Goal: Task Accomplishment & Management: Use online tool/utility

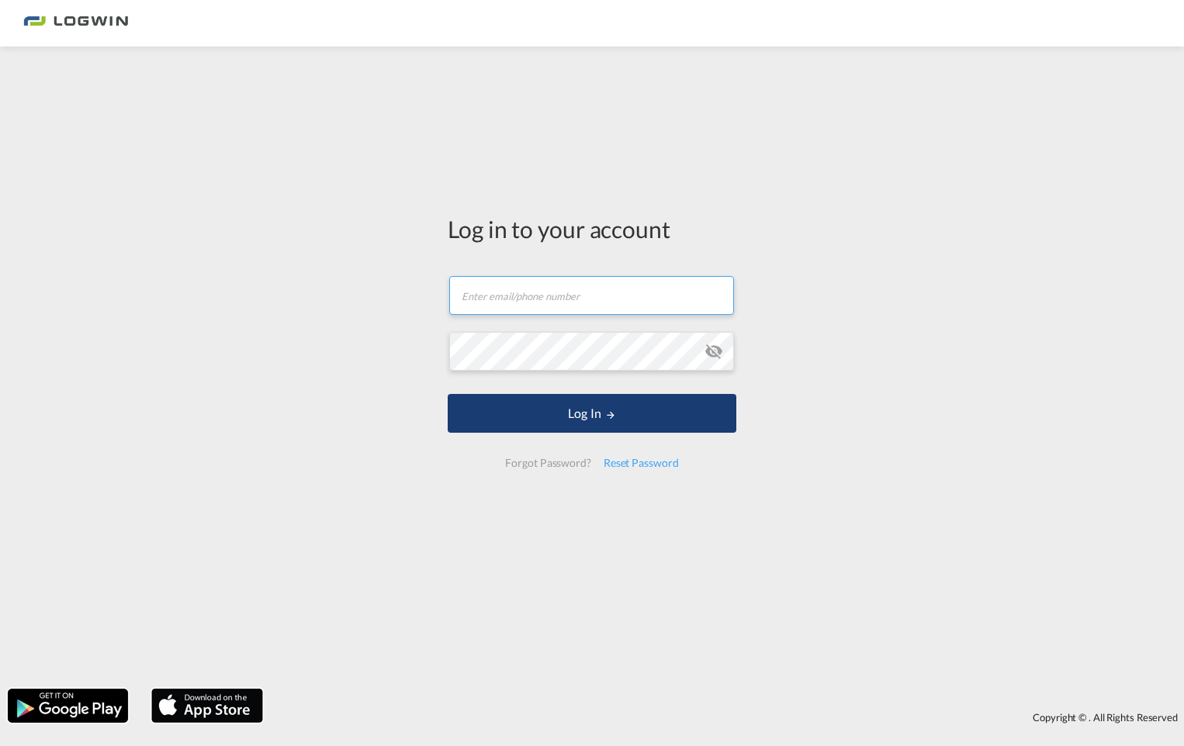
type input "[PERSON_NAME][EMAIL_ADDRESS][PERSON_NAME][DOMAIN_NAME]"
click at [534, 416] on button "Log In" at bounding box center [592, 413] width 289 height 39
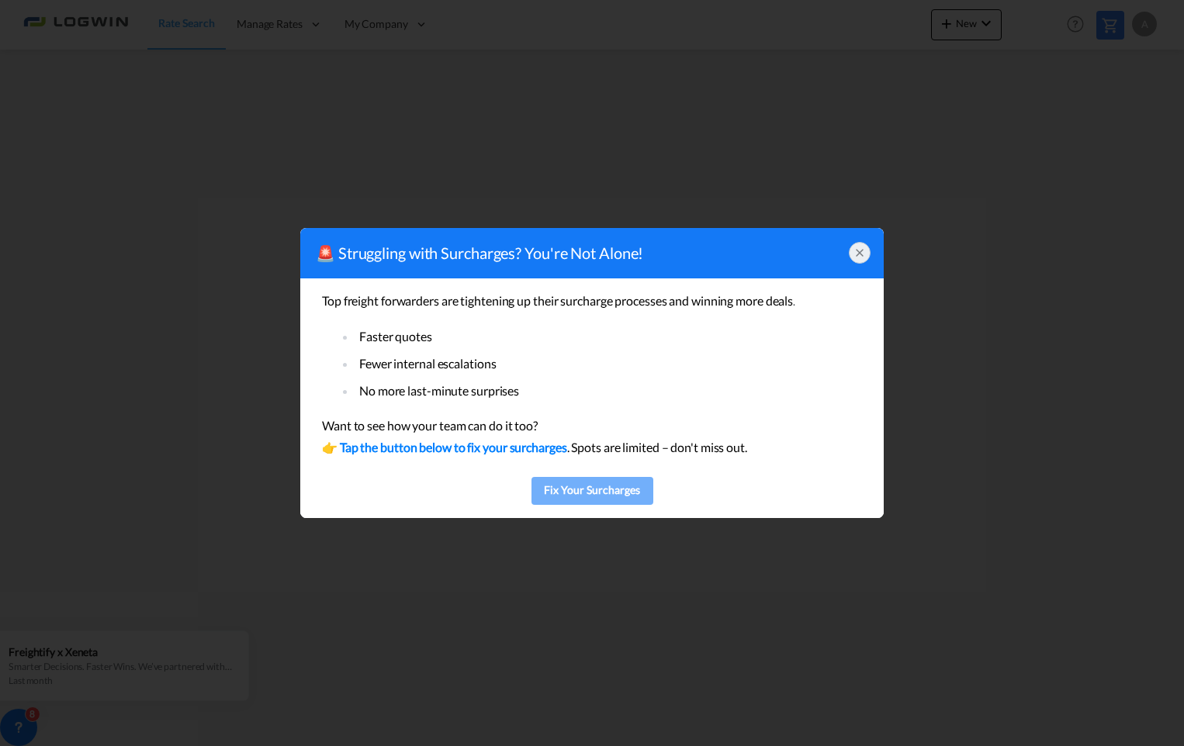
click at [586, 492] on div "Fix Your Surcharges" at bounding box center [592, 490] width 112 height 23
